Goal: Information Seeking & Learning: Check status

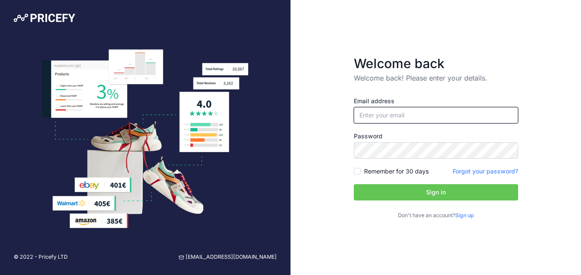
click at [413, 116] on input "email" at bounding box center [436, 115] width 164 height 16
type input "[EMAIL_ADDRESS][DOMAIN_NAME]"
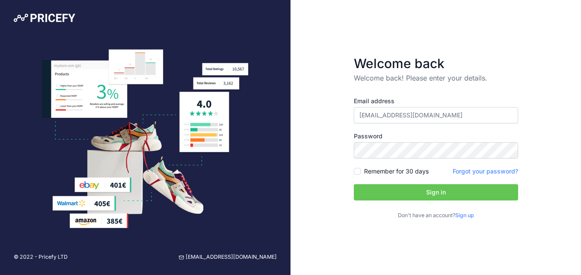
click at [433, 191] on button "Sign in" at bounding box center [436, 192] width 164 height 16
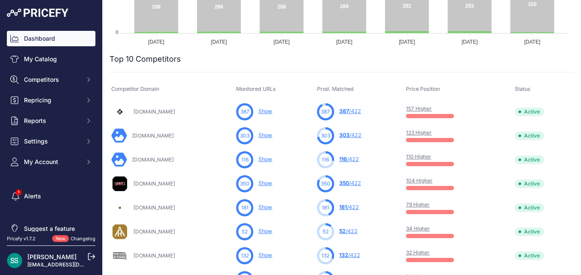
scroll to position [257, 0]
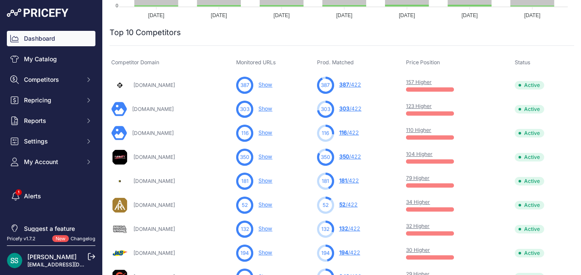
click at [432, 106] on link "123 Higher" at bounding box center [419, 106] width 26 height 6
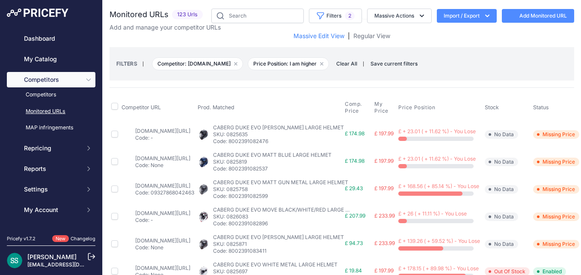
scroll to position [86, 0]
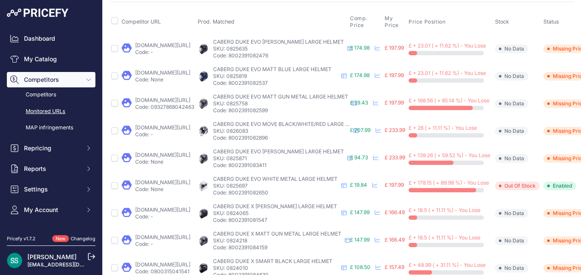
click at [190, 47] on link "sportsbikeshop.co.uk/motorcycle_parts/content_prod/764129?prirule_jdsnikfkfjsd=…" at bounding box center [162, 45] width 55 height 6
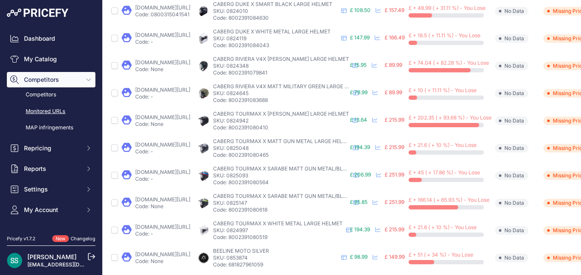
scroll to position [428, 0]
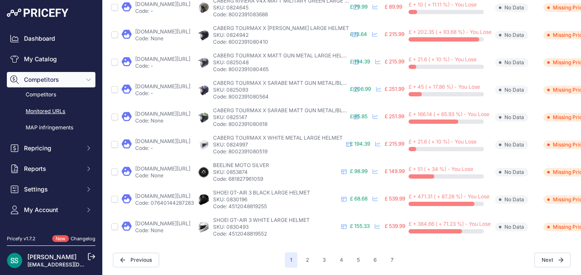
click at [190, 114] on link "sportsbikeshop.co.uk/motorcycle_parts/content_prod/765827?prirule_jdsnikfkfjsd=…" at bounding box center [162, 113] width 55 height 6
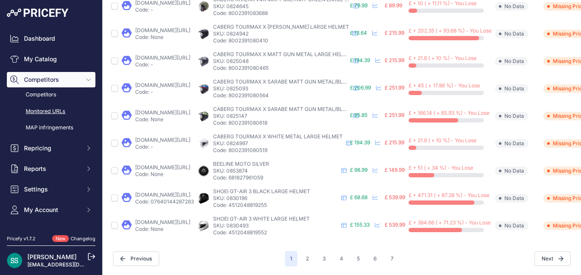
click at [190, 137] on link "sportsbikeshop.co.uk/motorcycle_parts/content_prod/765773?prirule_jdsnikfkfjsd=…" at bounding box center [162, 140] width 55 height 6
click at [190, 219] on link "sportsbikeshop.co.uk/motorcycle_parts/content_prod/797921?prirule_jdsnikfkfjsd=…" at bounding box center [162, 222] width 55 height 6
click at [539, 253] on button "Next" at bounding box center [553, 258] width 36 height 15
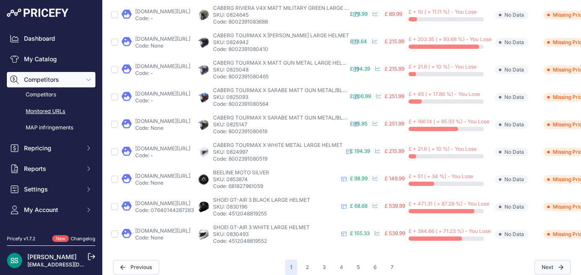
scroll to position [451, 0]
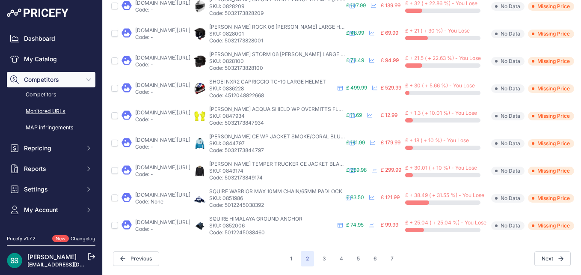
scroll to position [436, 0]
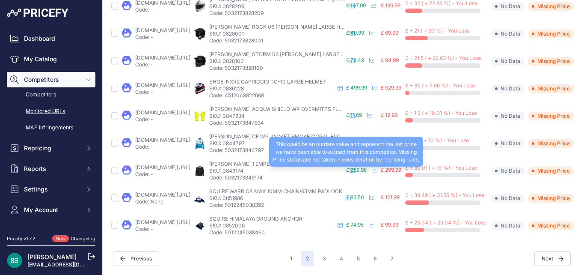
click at [367, 166] on span "£ 269.98" at bounding box center [356, 169] width 21 height 6
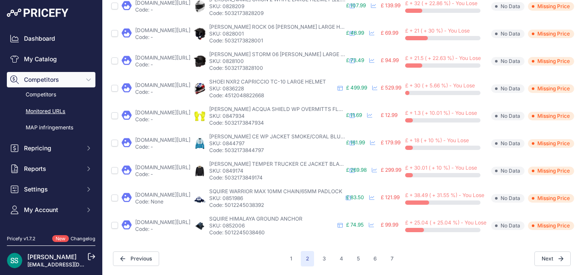
click at [164, 164] on link "sportsbikeshop.co.uk/motorcycle_parts/content_prod/918476?prirule_jdsnikfkfjsd=…" at bounding box center [162, 167] width 55 height 6
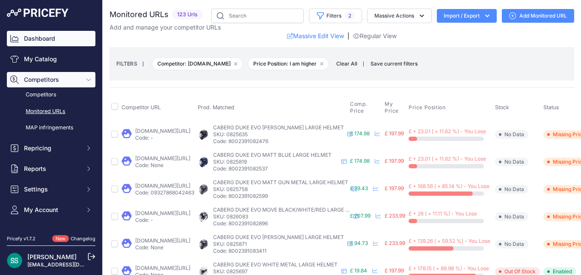
click at [50, 36] on link "Dashboard" at bounding box center [51, 38] width 89 height 15
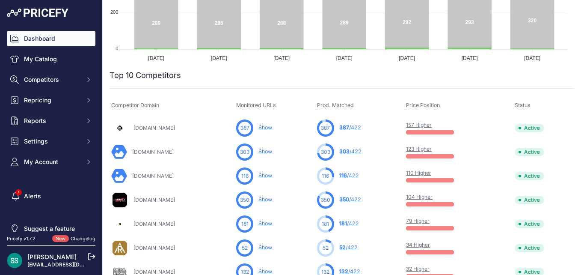
scroll to position [257, 0]
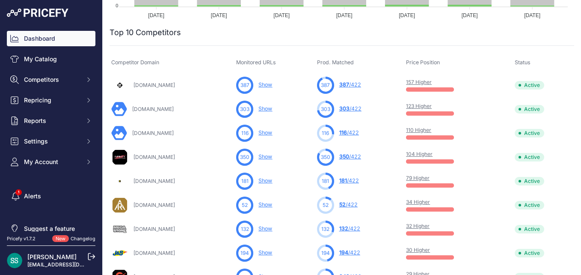
click at [425, 82] on link "157 Higher" at bounding box center [419, 82] width 26 height 6
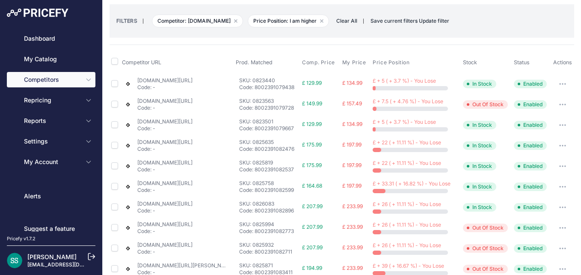
scroll to position [86, 0]
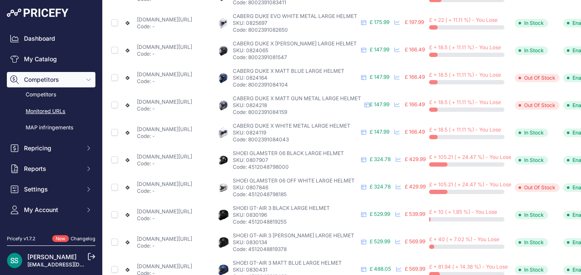
scroll to position [436, 0]
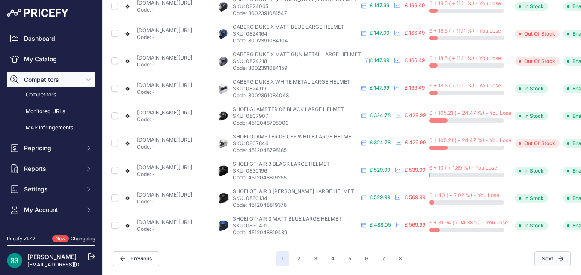
click at [546, 252] on button "Next" at bounding box center [553, 258] width 36 height 15
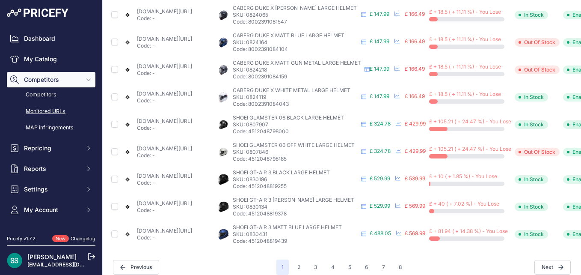
scroll to position [451, 0]
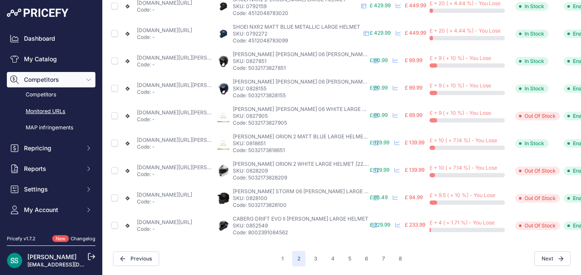
scroll to position [436, 0]
click at [189, 109] on link "motocentral.co.uk/products/spada-lycan-06-white?prirule_jdsnikfkfjsd=4677" at bounding box center [185, 112] width 97 height 6
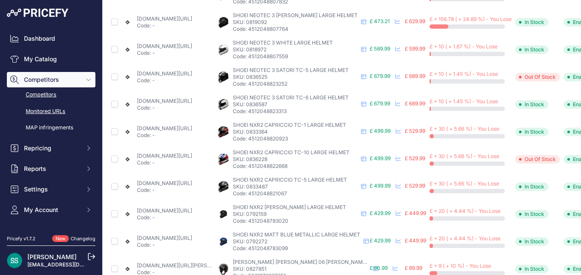
click at [50, 94] on link "Competitors" at bounding box center [51, 94] width 89 height 15
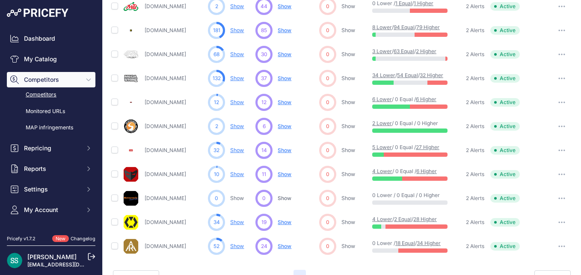
scroll to position [447, 0]
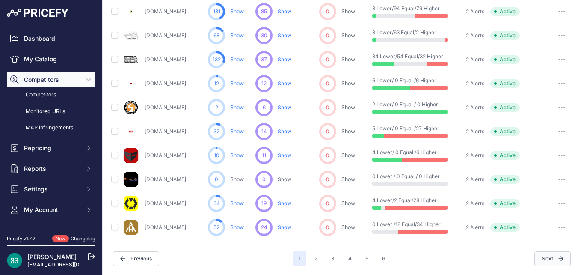
click at [543, 260] on button "Next" at bounding box center [553, 258] width 36 height 15
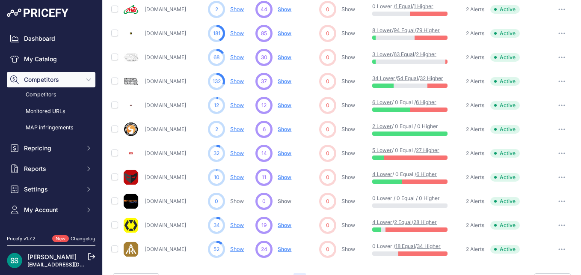
scroll to position [469, 0]
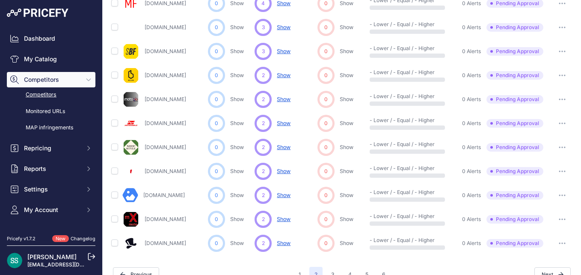
scroll to position [447, 0]
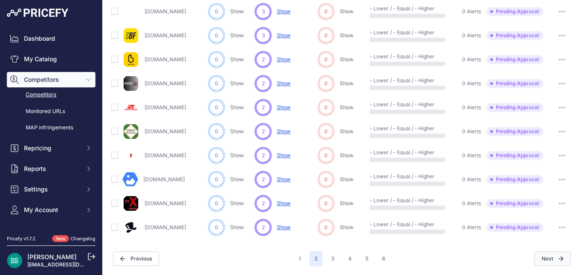
click at [544, 259] on button "Next" at bounding box center [553, 258] width 36 height 15
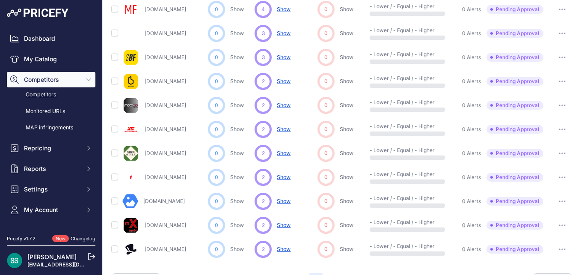
scroll to position [469, 0]
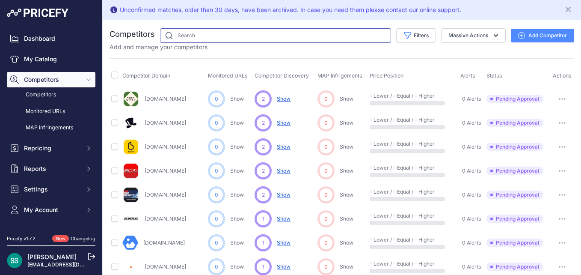
click at [228, 36] on input "text" at bounding box center [275, 35] width 231 height 15
type input "BDLA"
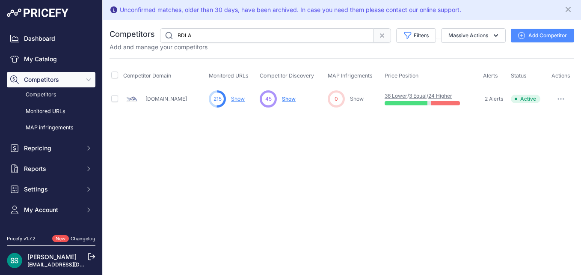
click at [445, 95] on link "24 Higher" at bounding box center [440, 95] width 24 height 6
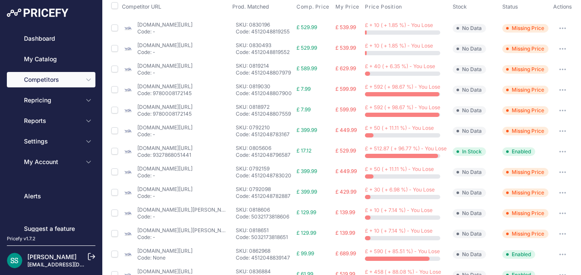
scroll to position [141, 0]
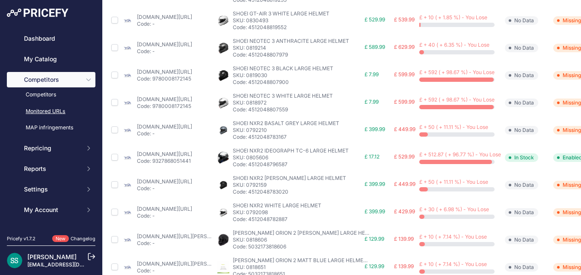
scroll to position [199, 0]
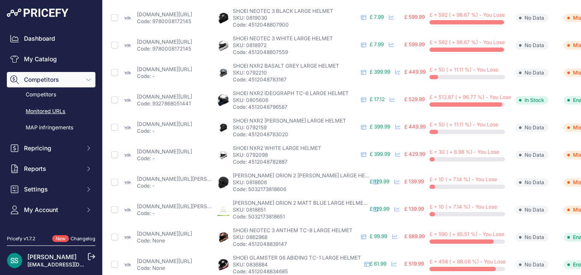
click at [198, 179] on link "[DOMAIN_NAME][URL][PERSON_NAME]" at bounding box center [185, 178] width 97 height 6
